Goal: Communication & Community: Answer question/provide support

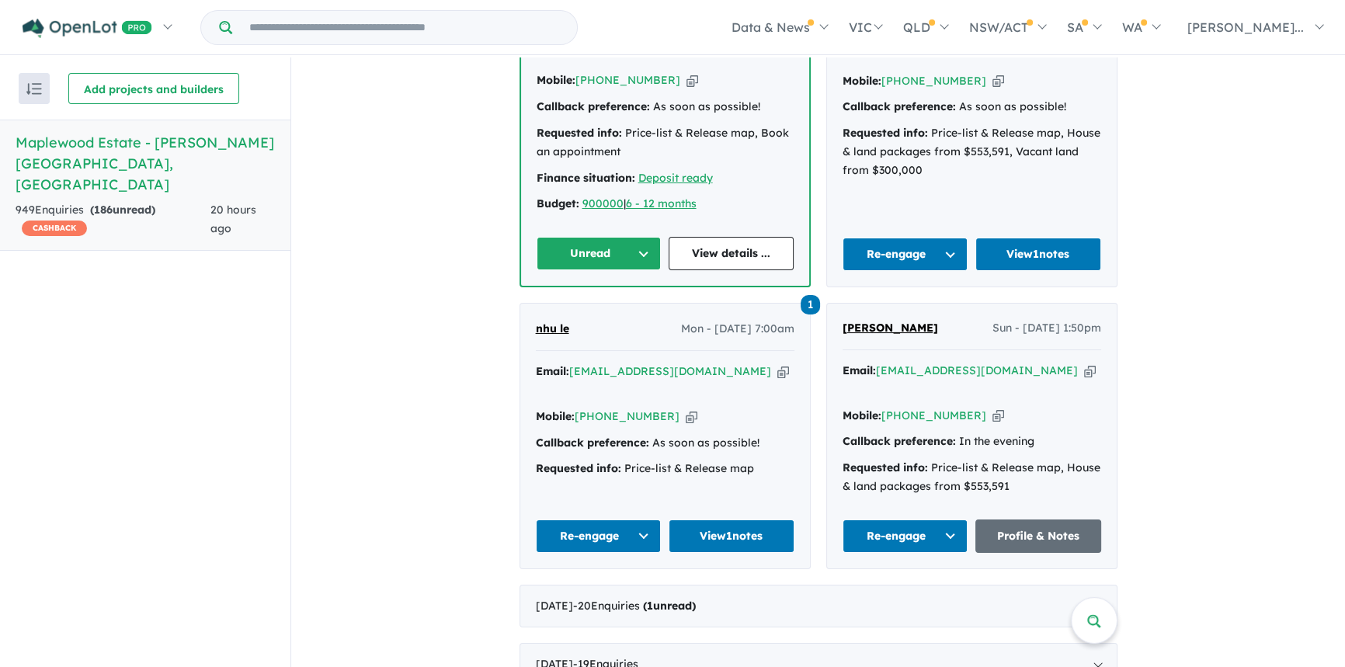
scroll to position [400, 0]
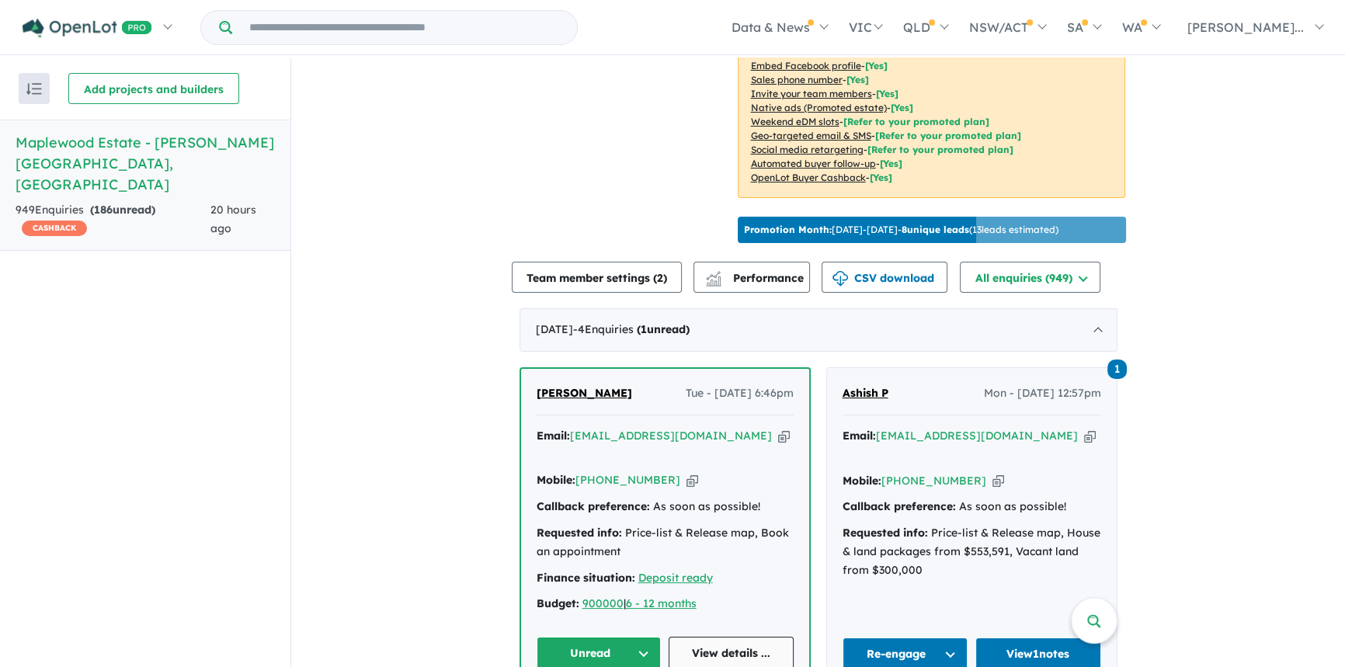
click at [737, 645] on link "View details ..." at bounding box center [731, 653] width 125 height 33
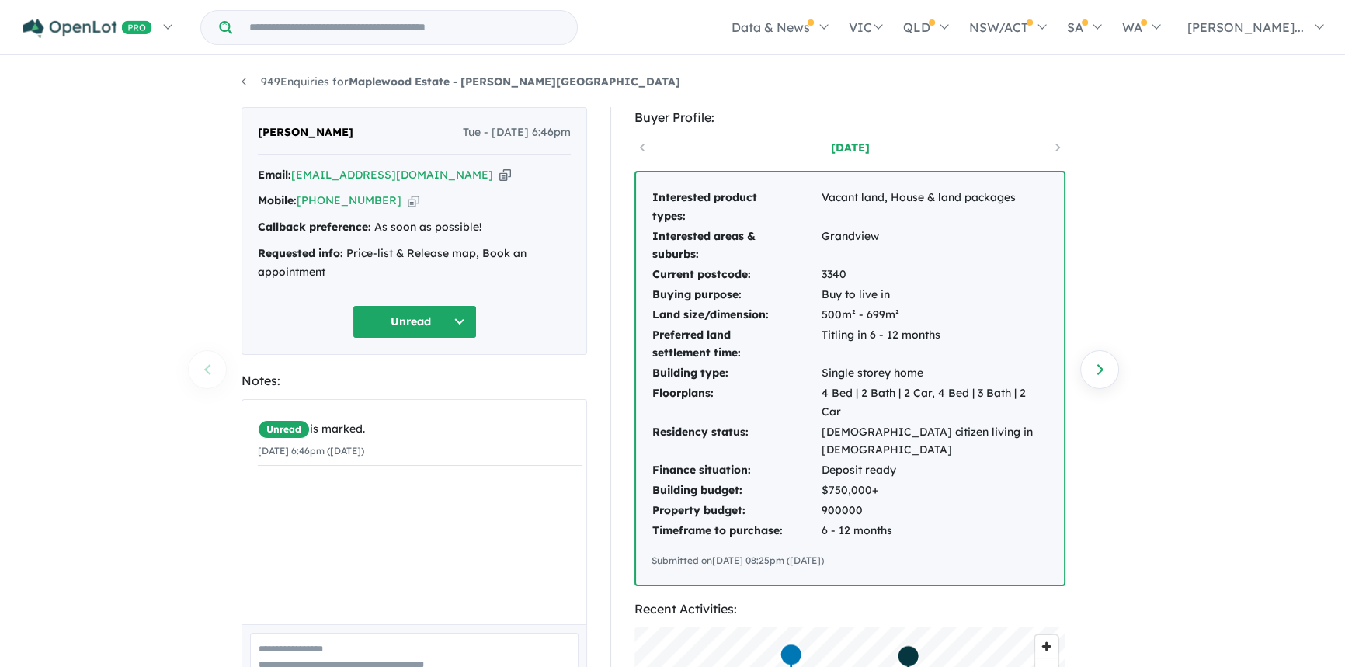
click at [499, 176] on icon "button" at bounding box center [505, 175] width 12 height 16
click at [304, 651] on textarea at bounding box center [414, 665] width 329 height 64
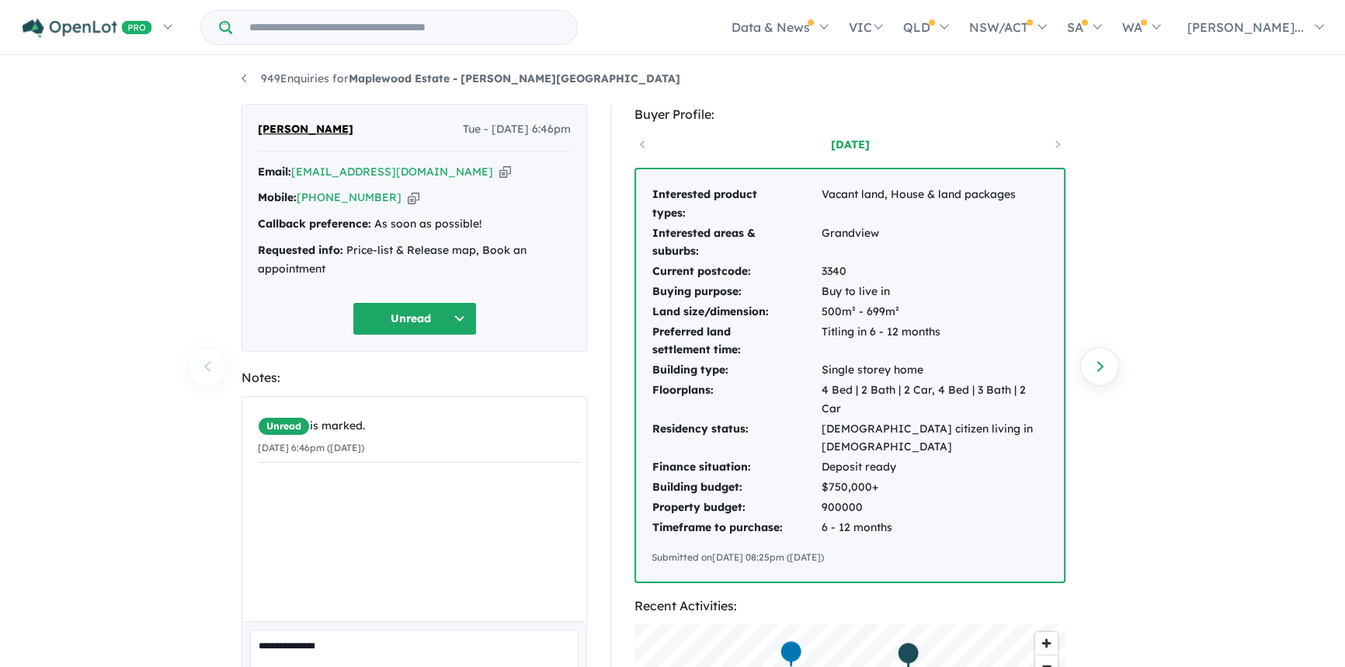
click at [499, 177] on icon "button" at bounding box center [505, 172] width 12 height 16
drag, startPoint x: 328, startPoint y: 127, endPoint x: 263, endPoint y: 125, distance: 64.5
click at [258, 126] on div "[PERSON_NAME] Tue - [DATE] 6:46pm" at bounding box center [414, 135] width 313 height 31
copy span "[PERSON_NAME]"
click at [499, 176] on icon "button" at bounding box center [505, 172] width 12 height 16
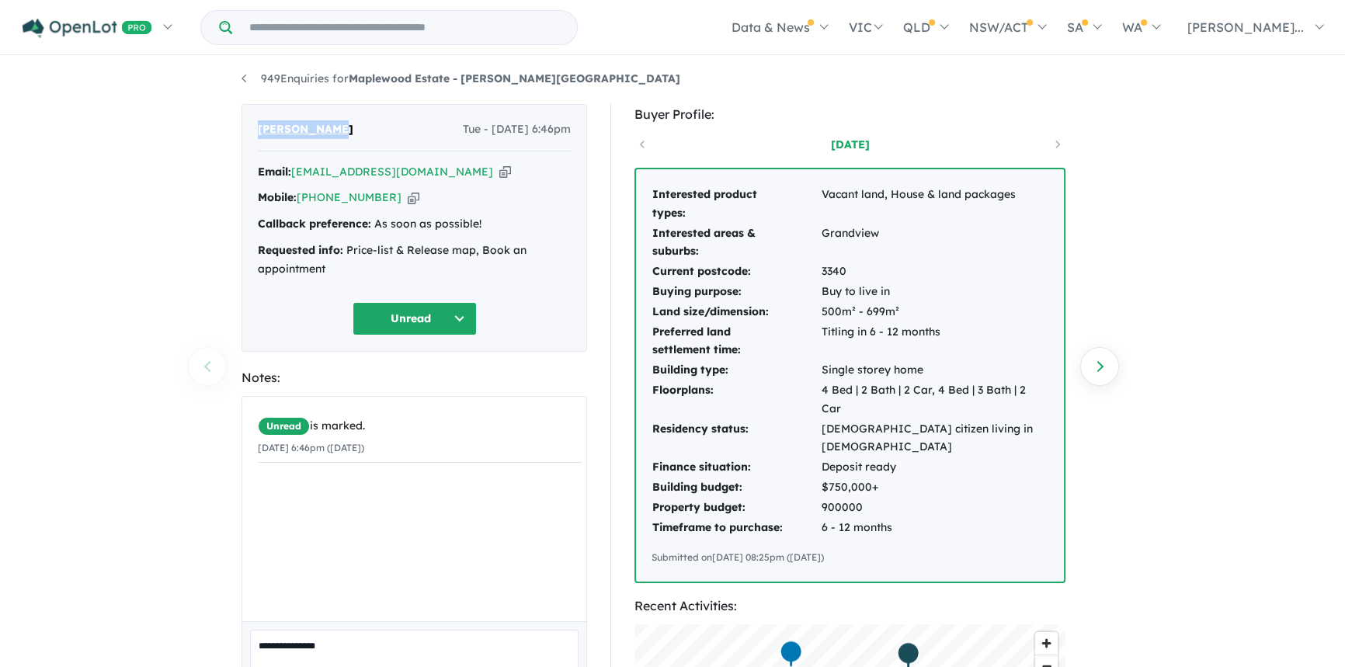
copy span "[PERSON_NAME]"
click at [408, 203] on icon "button" at bounding box center [414, 198] width 12 height 16
copy span "[PERSON_NAME]"
drag, startPoint x: 259, startPoint y: 251, endPoint x: 322, endPoint y: 270, distance: 66.6
click at [322, 270] on div "Requested info: Price-list & Release map, Book an appointment" at bounding box center [414, 260] width 313 height 37
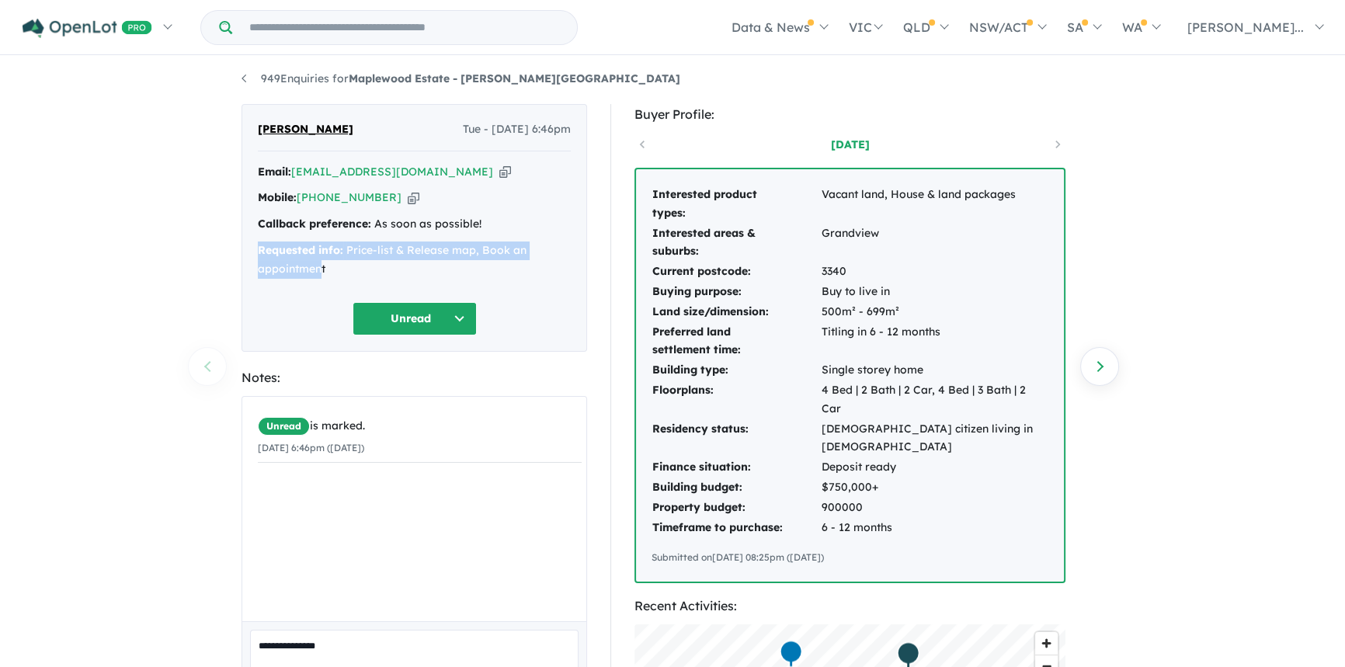
copy div "Requested info: Price-list & Release map, Book an appointmen"
click at [395, 304] on button "Unread" at bounding box center [415, 318] width 124 height 33
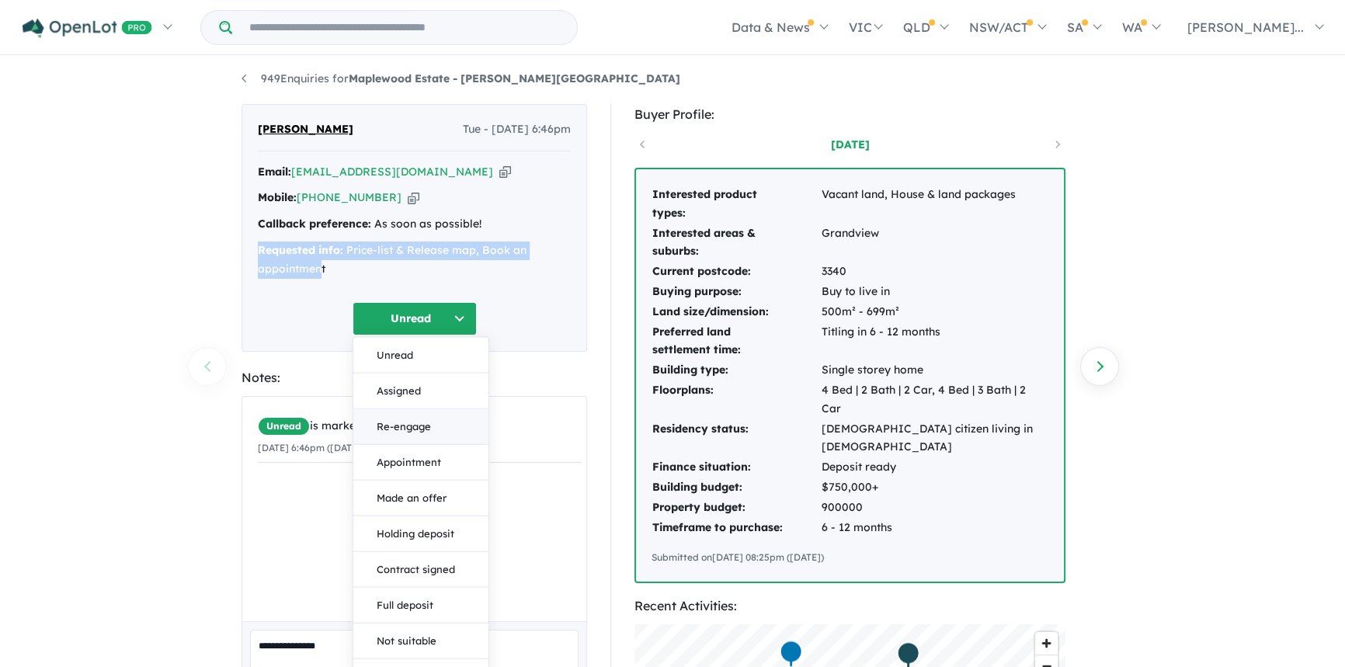
click at [412, 425] on button "Re-engage" at bounding box center [420, 427] width 135 height 36
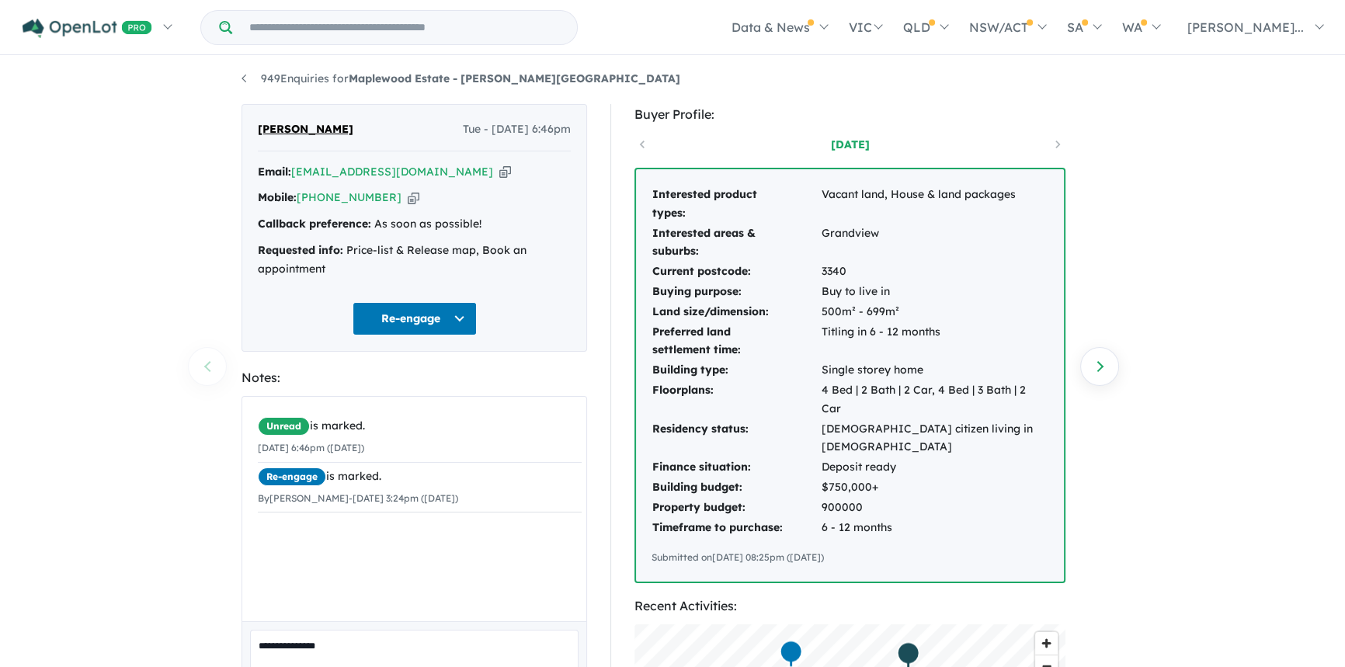
click at [364, 642] on textarea "**********" at bounding box center [414, 662] width 329 height 64
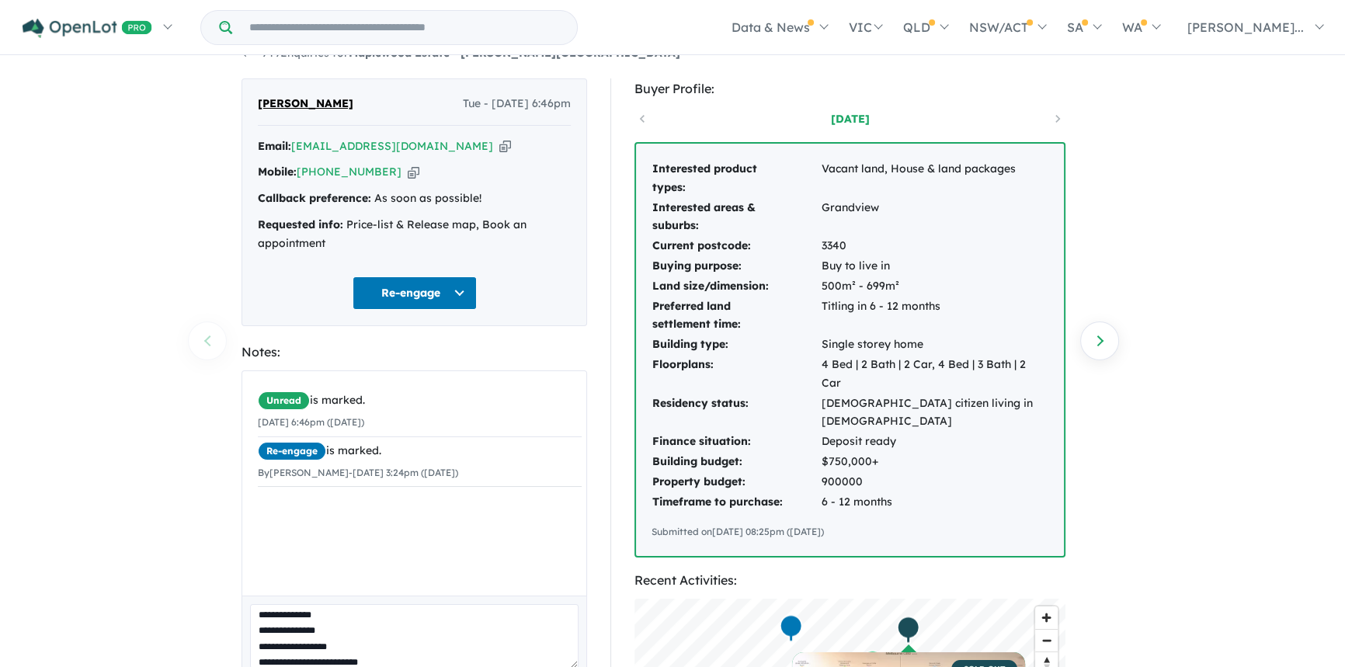
scroll to position [22, 0]
type textarea "**********"
drag, startPoint x: 132, startPoint y: 357, endPoint x: 137, endPoint y: 350, distance: 9.1
click at [136, 351] on div "**********" at bounding box center [672, 335] width 1345 height 612
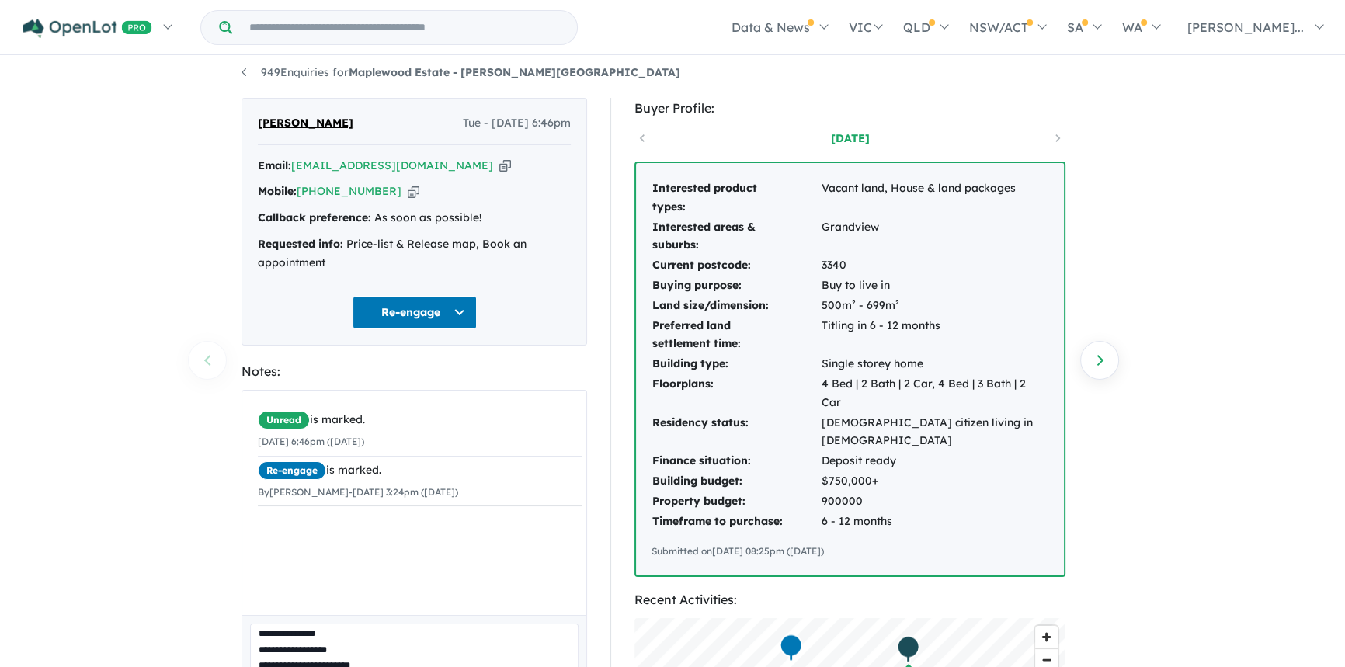
scroll to position [0, 0]
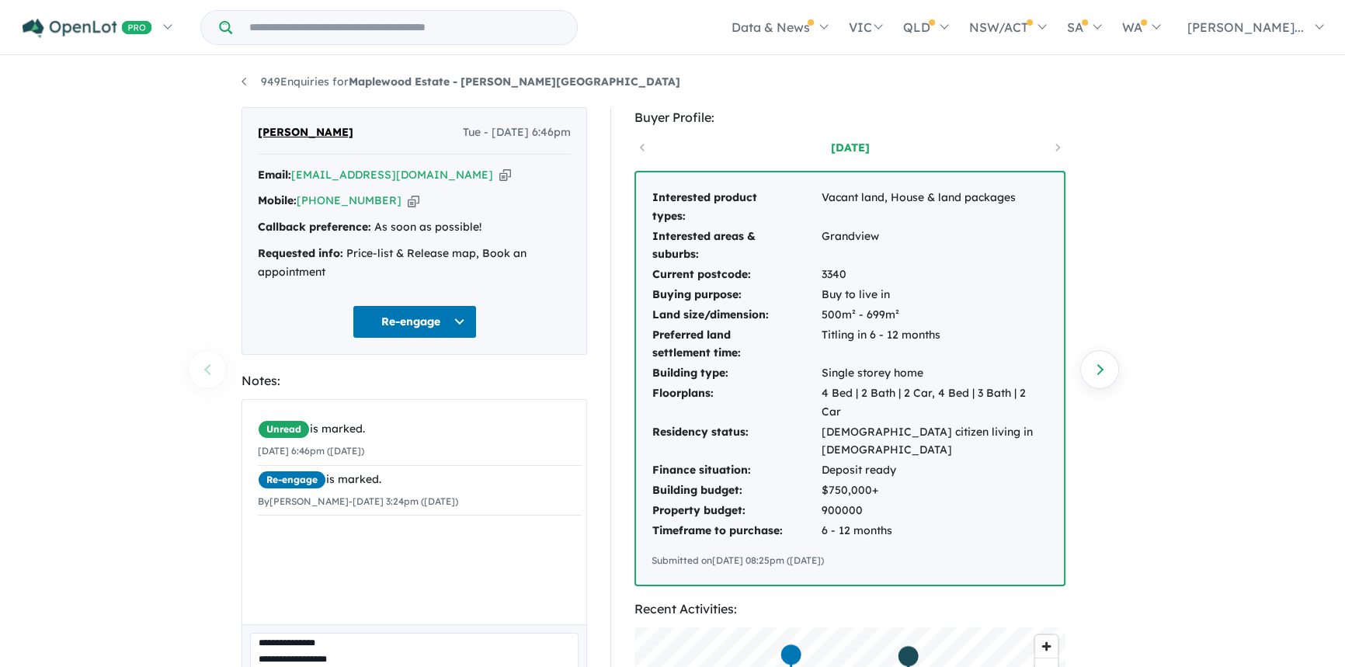
click at [1219, 277] on div "**********" at bounding box center [672, 363] width 1345 height 612
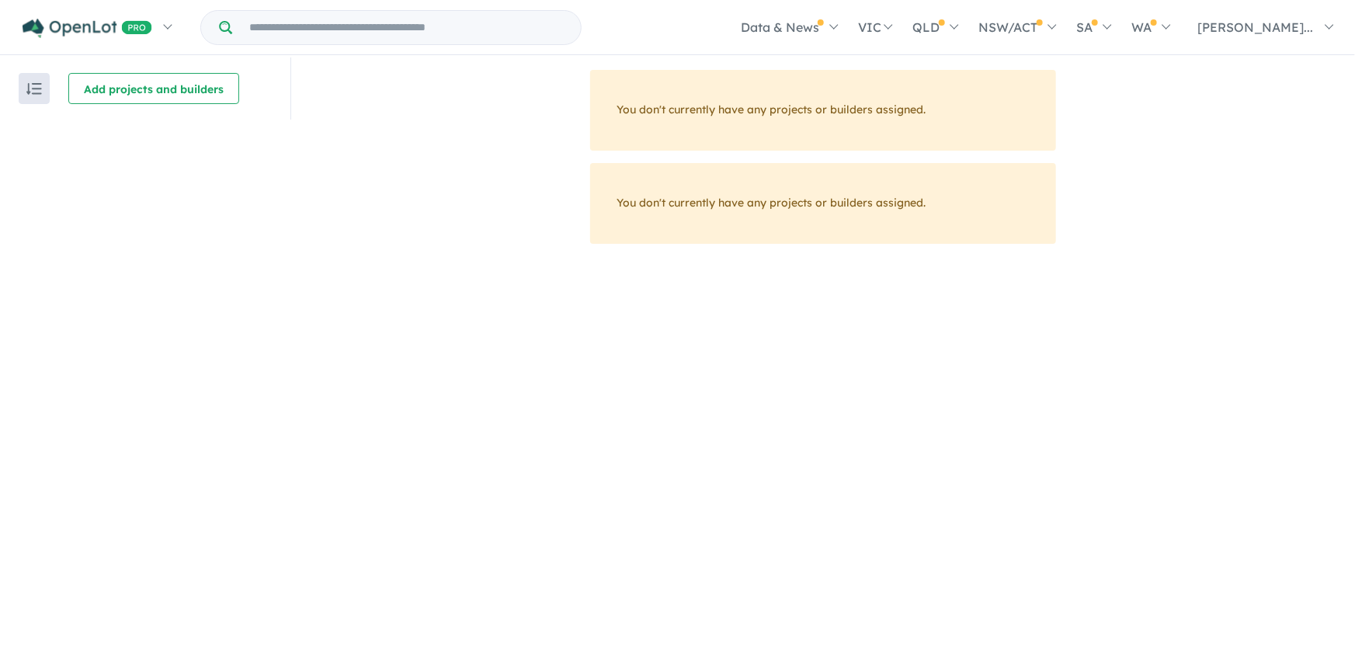
click at [701, 666] on div "Homepage My Dashboard (1) Buyer Demand Index Suburb/Council Report Sales Traini…" at bounding box center [677, 333] width 1355 height 667
